Goal: Task Accomplishment & Management: Use online tool/utility

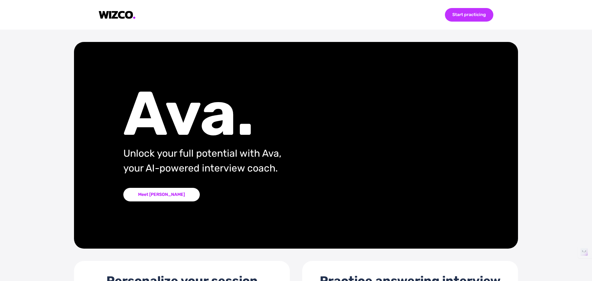
click at [454, 18] on div "Start practicing" at bounding box center [469, 15] width 48 height 14
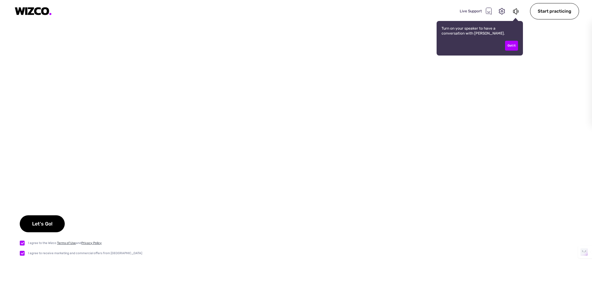
checkbox input "true"
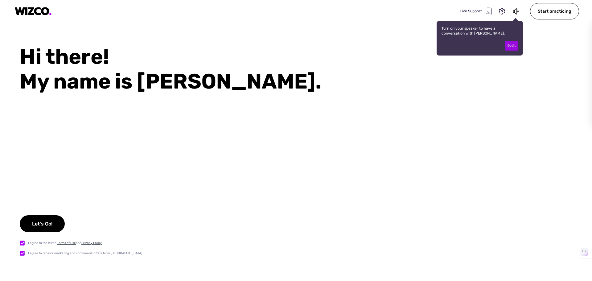
click at [508, 47] on div "Got it" at bounding box center [511, 46] width 13 height 10
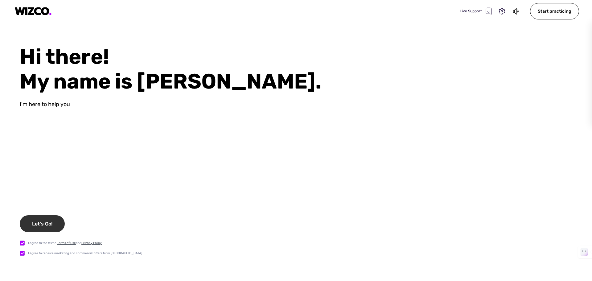
click at [45, 220] on div "Let's Go!" at bounding box center [42, 223] width 45 height 17
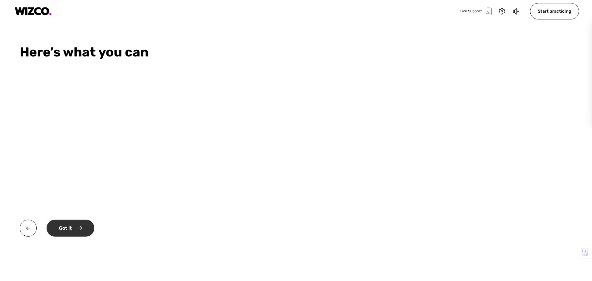
click at [58, 228] on div "Got it" at bounding box center [71, 227] width 48 height 17
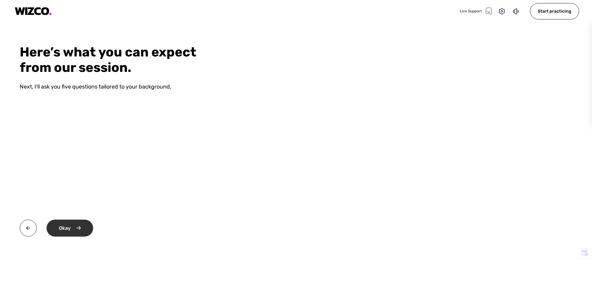
click at [58, 228] on div "Okay" at bounding box center [70, 227] width 47 height 17
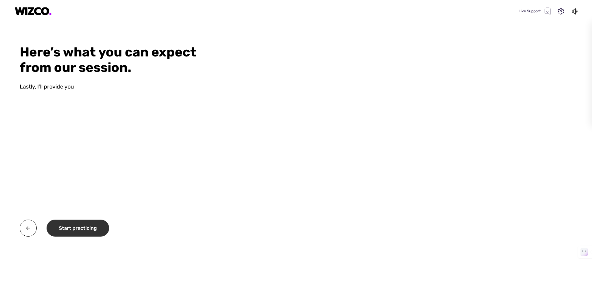
click at [58, 228] on div "Start practicing" at bounding box center [78, 227] width 63 height 17
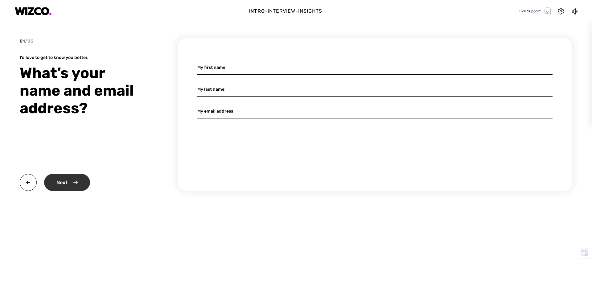
click at [65, 184] on div "Next" at bounding box center [67, 182] width 46 height 17
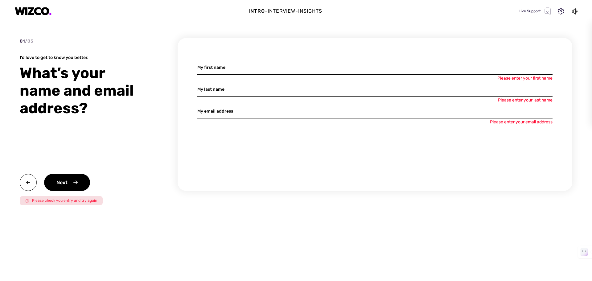
click at [45, 14] on img at bounding box center [33, 11] width 37 height 8
click at [28, 179] on img at bounding box center [28, 182] width 17 height 17
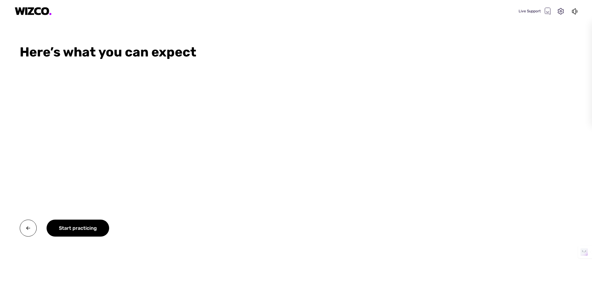
click at [28, 179] on div "Here’s what you can expect Start practicing" at bounding box center [118, 162] width 237 height 236
click at [31, 223] on img at bounding box center [28, 227] width 17 height 17
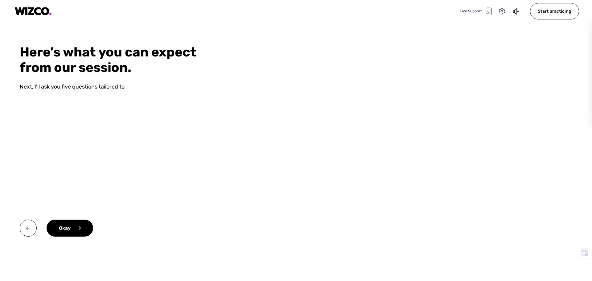
click at [503, 10] on icon at bounding box center [502, 11] width 6 height 6
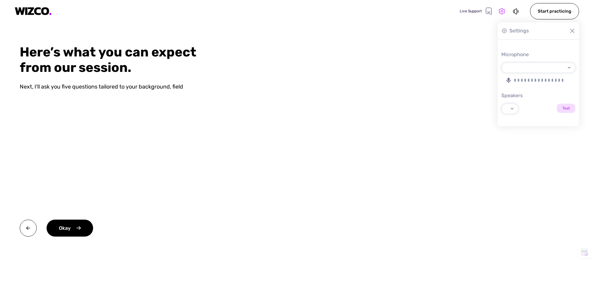
click at [503, 10] on icon at bounding box center [502, 11] width 6 height 6
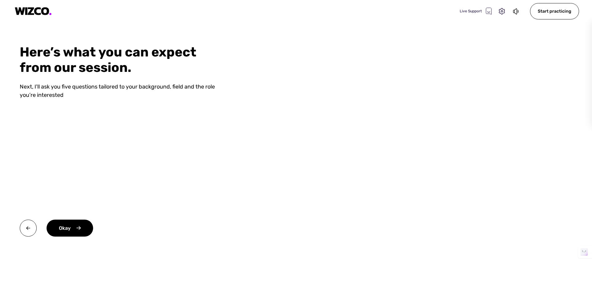
click at [307, 43] on video at bounding box center [414, 140] width 355 height 281
click at [28, 219] on img at bounding box center [28, 227] width 17 height 17
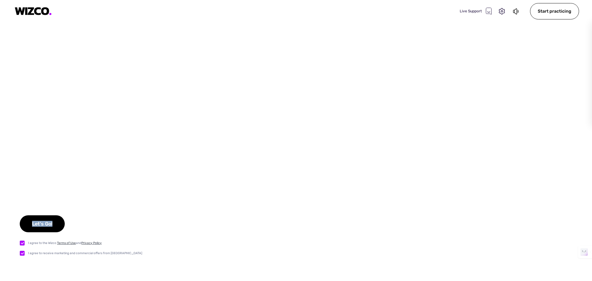
click at [28, 219] on div "Let's Go!" at bounding box center [42, 223] width 45 height 17
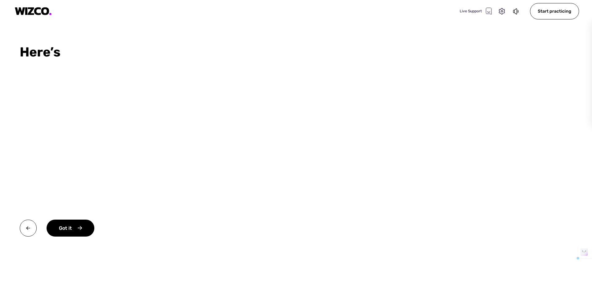
click at [28, 219] on img at bounding box center [28, 227] width 17 height 17
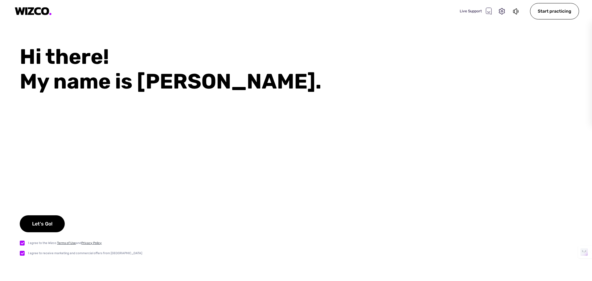
click at [405, 71] on div "Hi there! My name is [PERSON_NAME]." at bounding box center [306, 68] width 572 height 49
select select "default"
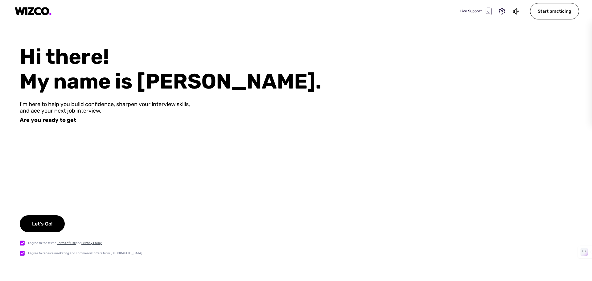
click at [477, 10] on div "Live Support" at bounding box center [475, 10] width 32 height 7
click at [500, 13] on icon at bounding box center [502, 11] width 6 height 6
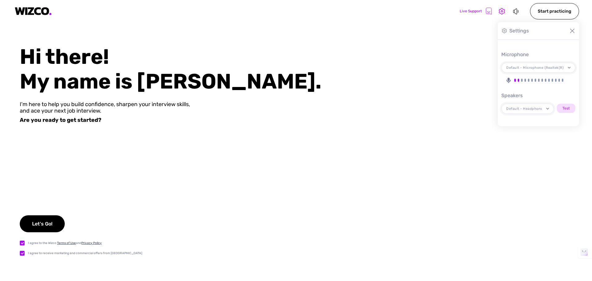
click at [513, 11] on icon at bounding box center [515, 11] width 7 height 7
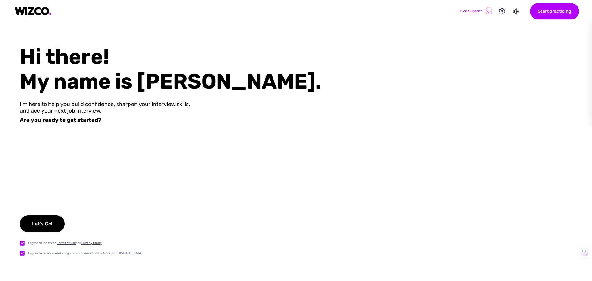
click at [557, 10] on div "Start practicing" at bounding box center [554, 11] width 49 height 16
select select "default"
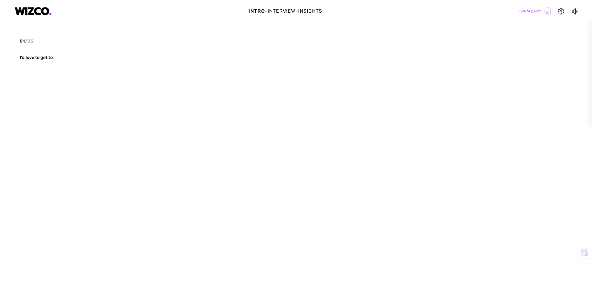
click at [557, 10] on icon at bounding box center [561, 11] width 8 height 8
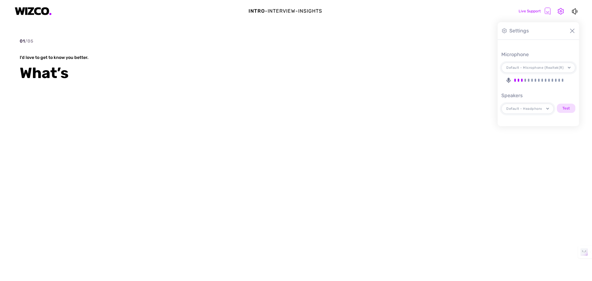
click at [390, 91] on div "01 / 05 I'd love to get to know you better. What’s" at bounding box center [296, 125] width 552 height 175
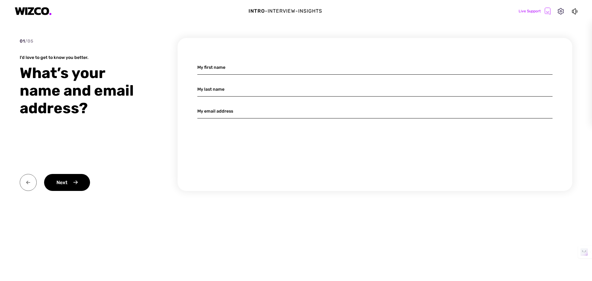
click at [32, 183] on img at bounding box center [28, 182] width 17 height 17
select select "default"
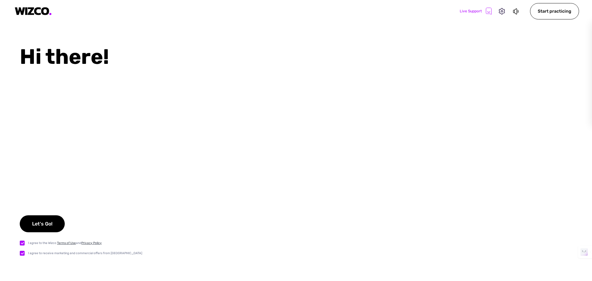
click at [36, 14] on img at bounding box center [33, 11] width 37 height 8
